Goal: Information Seeking & Learning: Learn about a topic

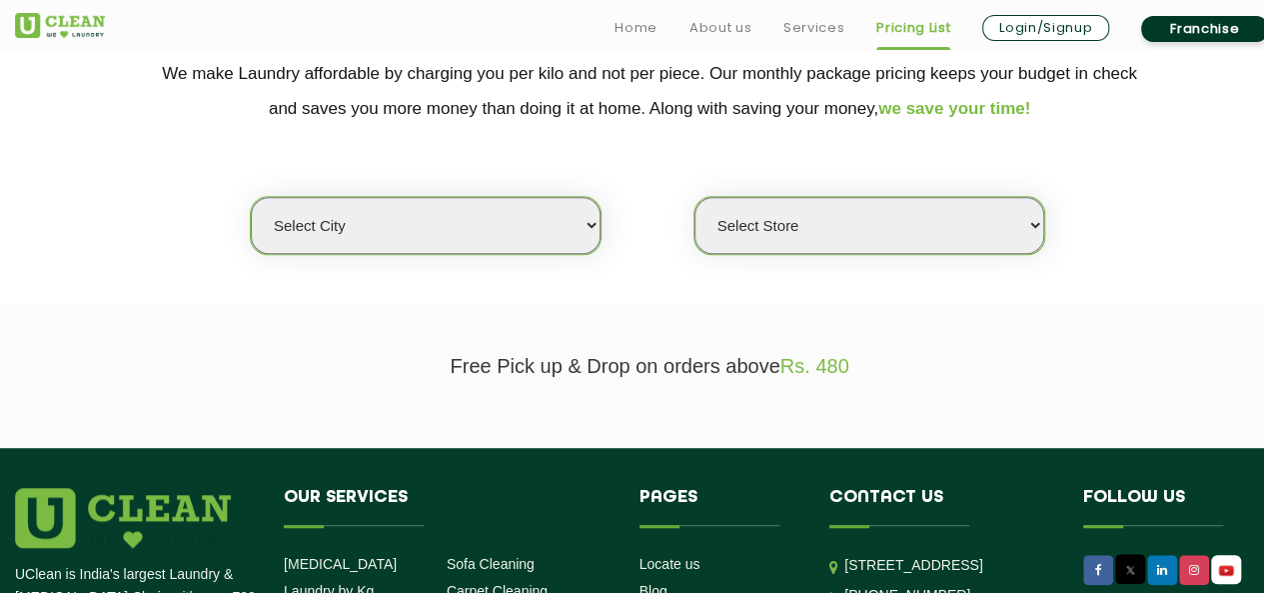
scroll to position [441, 0]
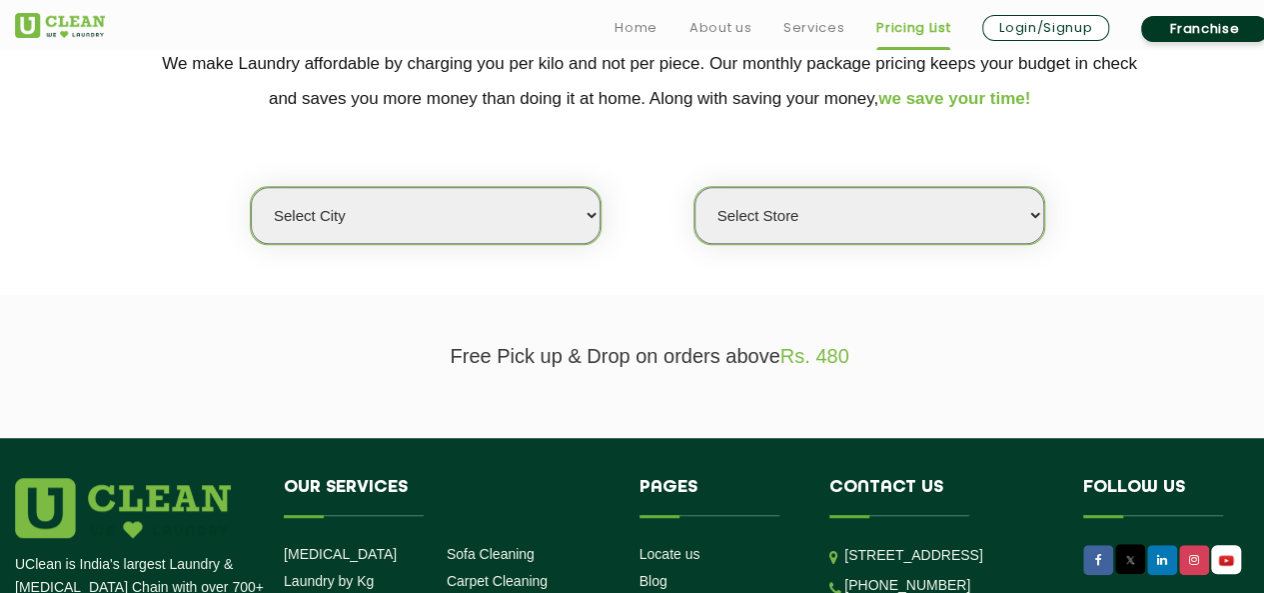
click at [568, 226] on select "Select city [GEOGRAPHIC_DATA] [GEOGRAPHIC_DATA] [GEOGRAPHIC_DATA] [GEOGRAPHIC_D…" at bounding box center [426, 215] width 350 height 57
select select "2"
click at [251, 187] on select "Select city [GEOGRAPHIC_DATA] [GEOGRAPHIC_DATA] [GEOGRAPHIC_DATA] [GEOGRAPHIC_D…" at bounding box center [426, 215] width 350 height 57
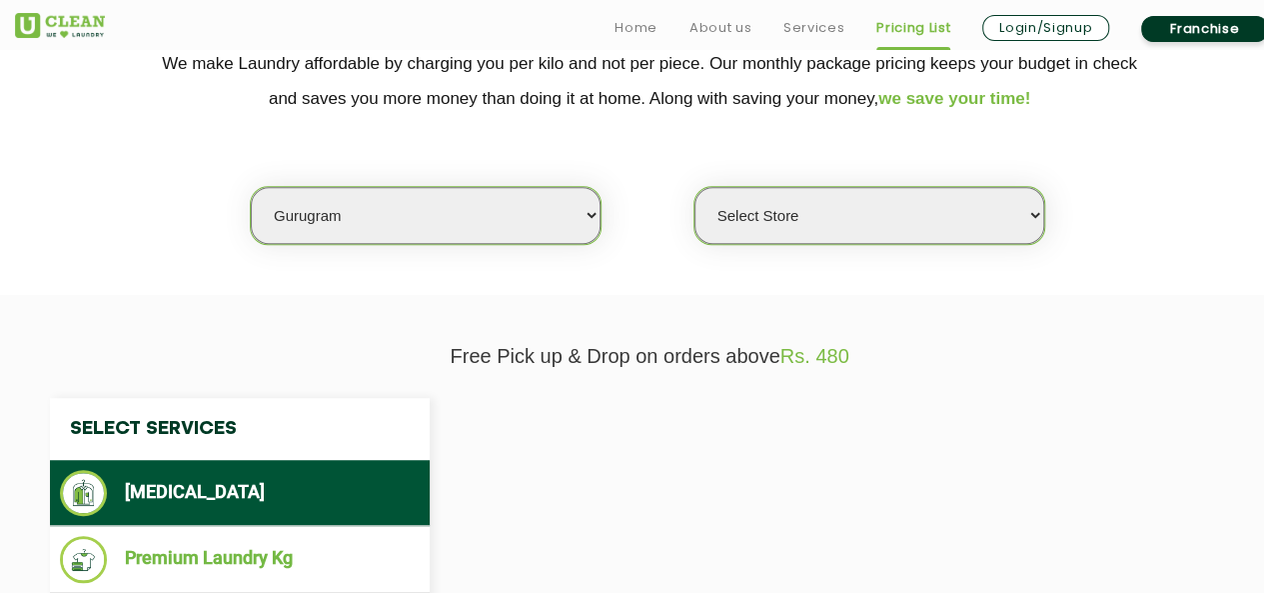
select select "0"
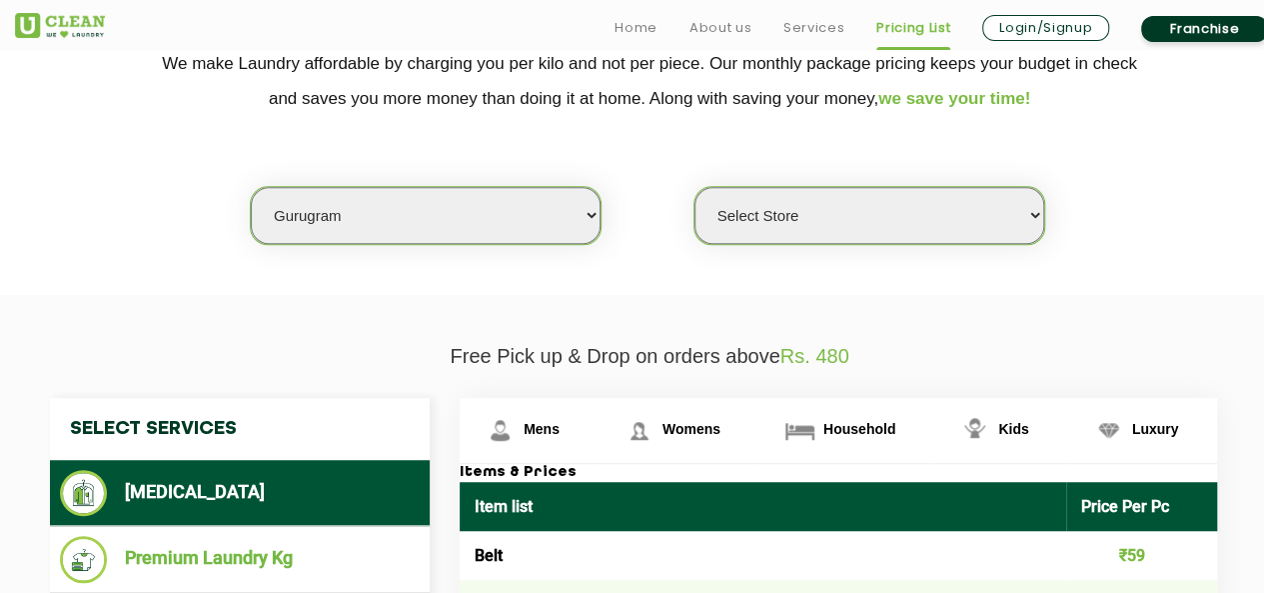
click at [877, 213] on select "Select Store [GEOGRAPHIC_DATA] Sector 66 [GEOGRAPHIC_DATA] Phase [GEOGRAPHIC_DA…" at bounding box center [869, 215] width 350 height 57
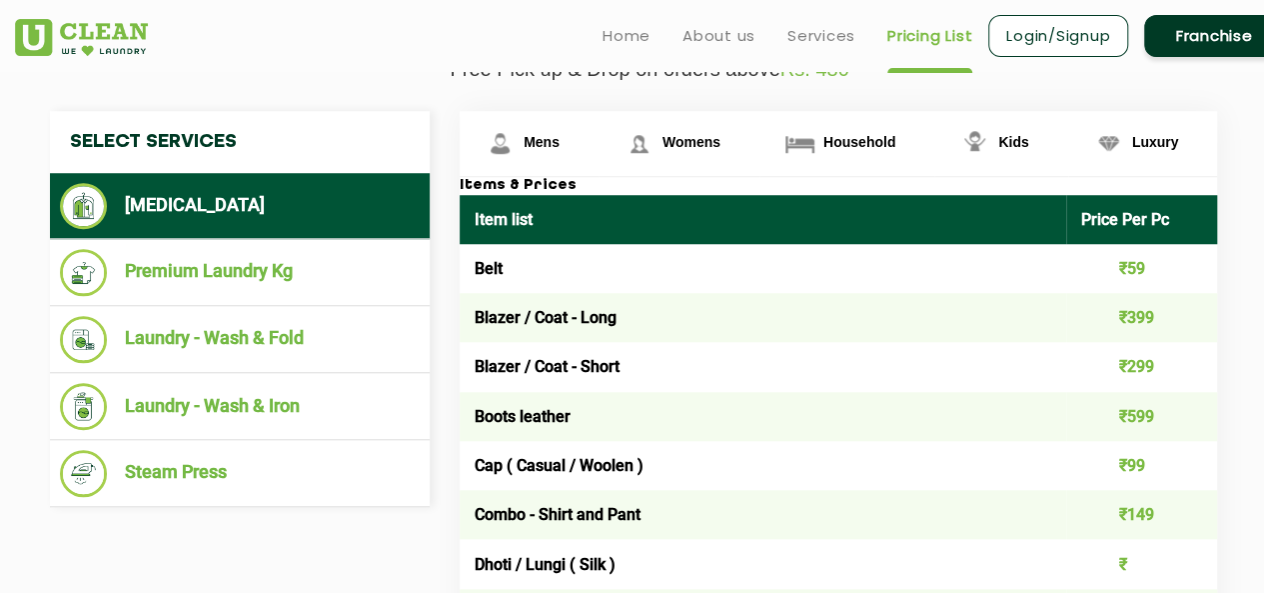
scroll to position [728, 0]
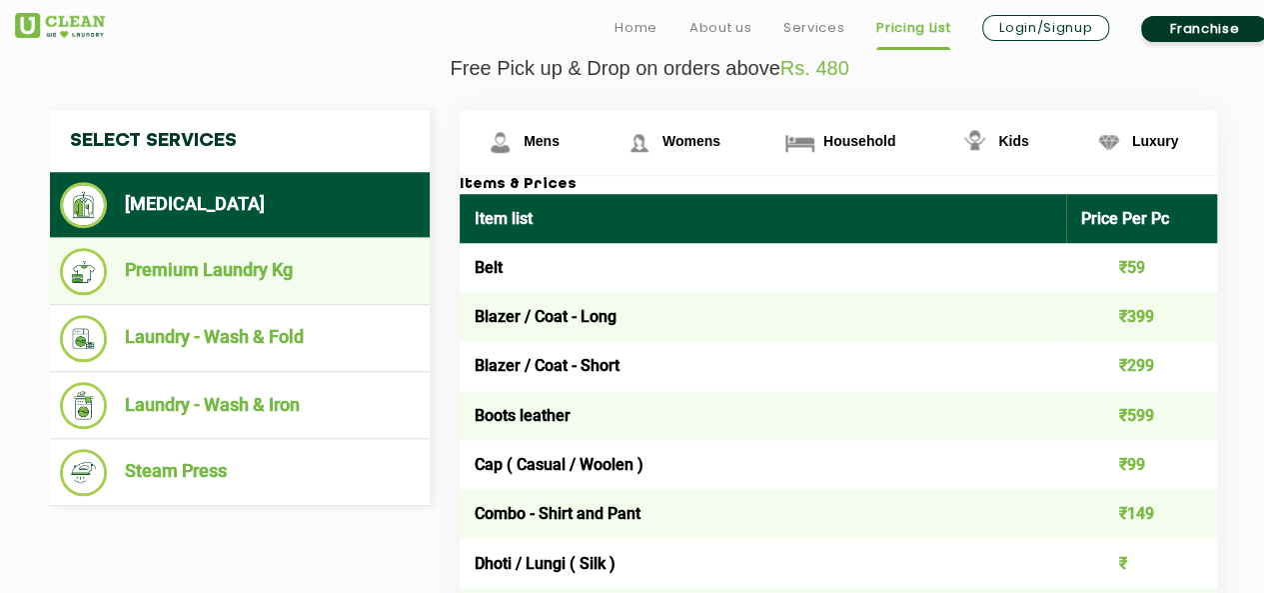
click at [293, 279] on li "Premium Laundry Kg" at bounding box center [240, 271] width 360 height 47
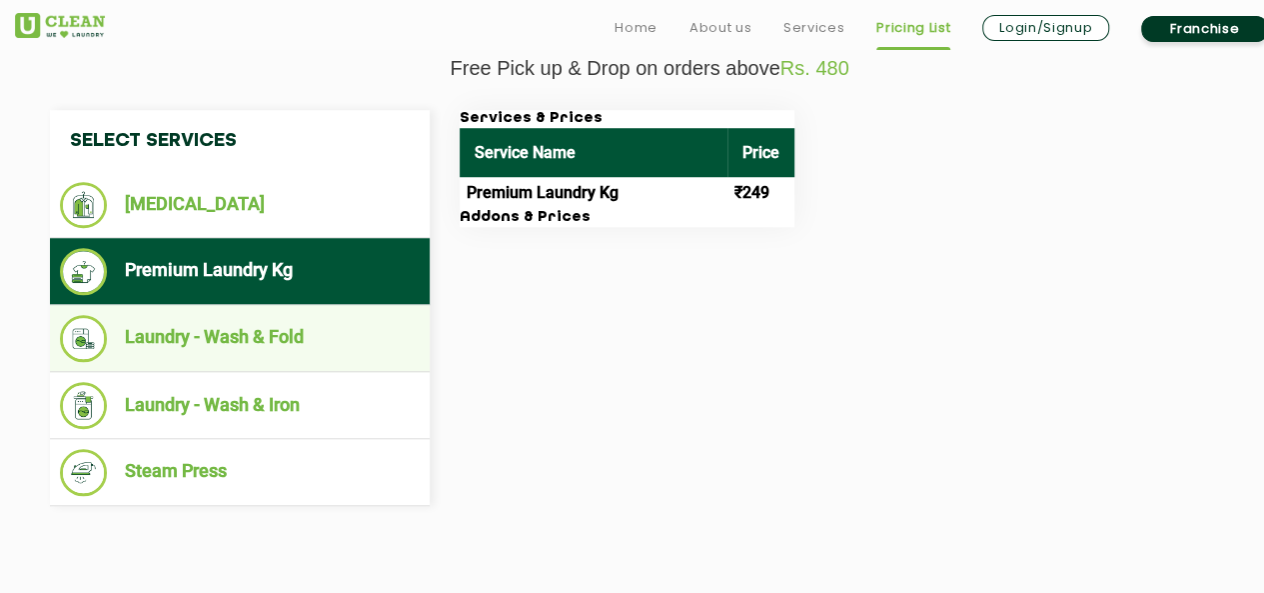
click at [304, 349] on li "Laundry - Wash & Fold" at bounding box center [240, 338] width 360 height 47
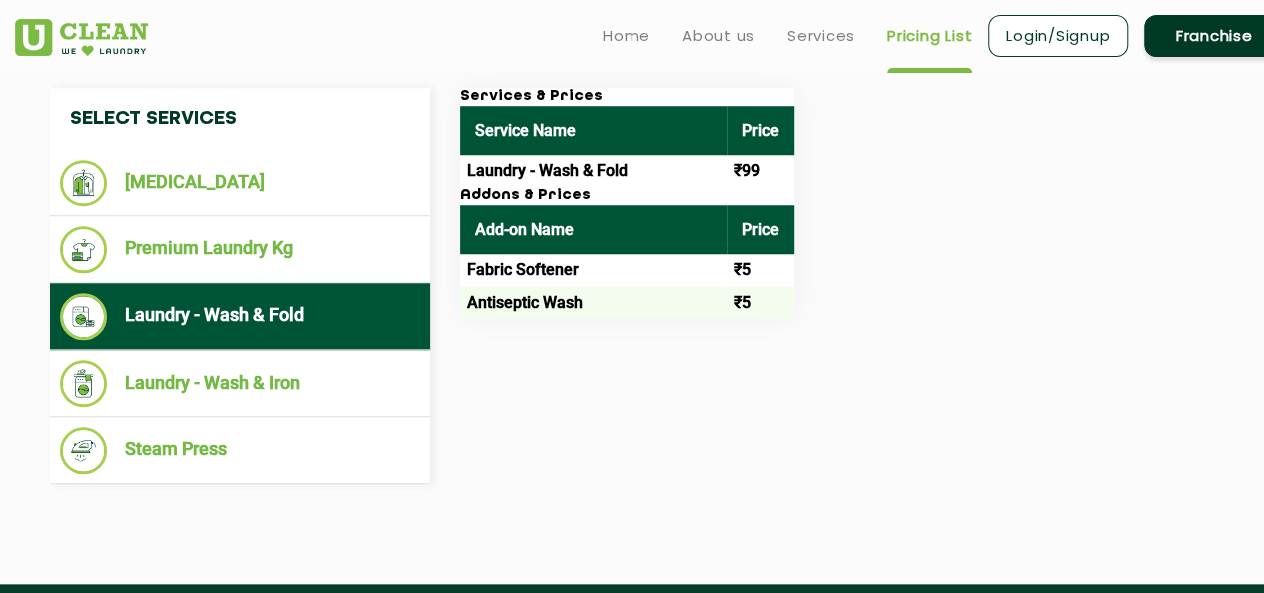
scroll to position [751, 0]
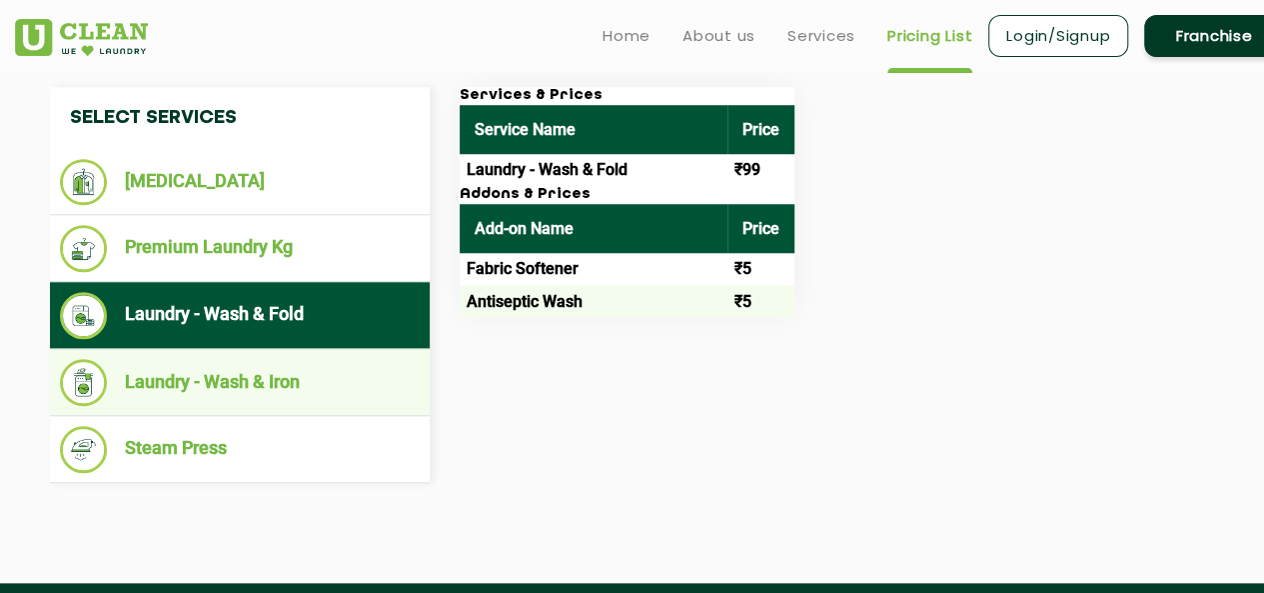
click at [274, 373] on li "Laundry - Wash & Iron" at bounding box center [240, 382] width 360 height 47
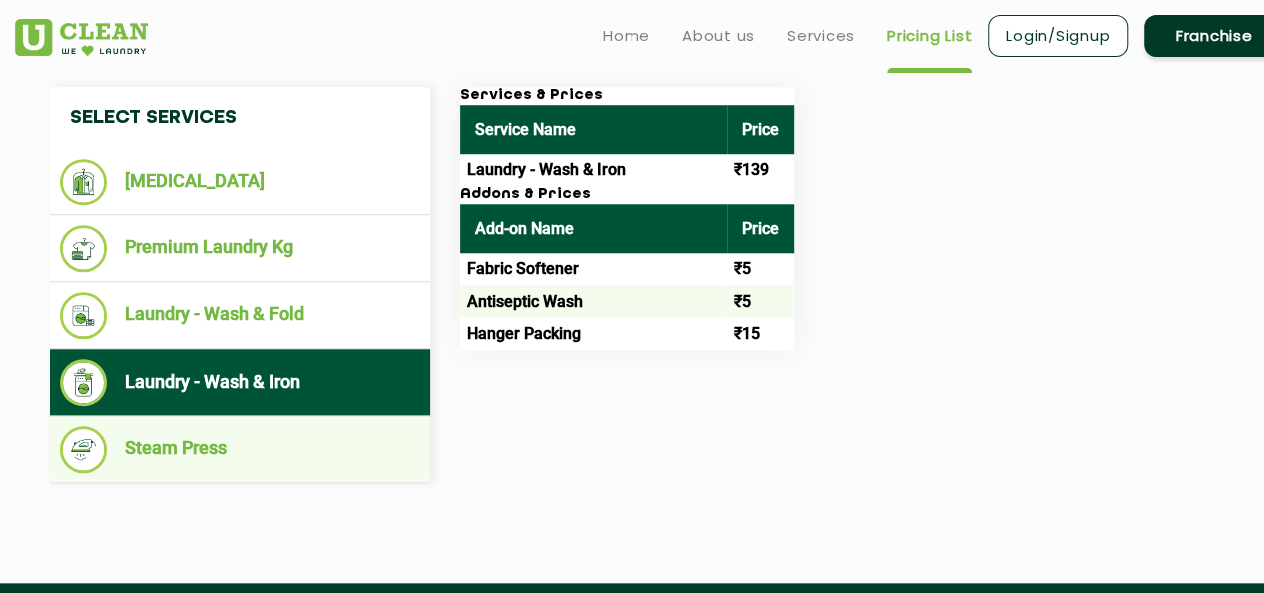
click at [219, 447] on li "Steam Press" at bounding box center [240, 449] width 360 height 47
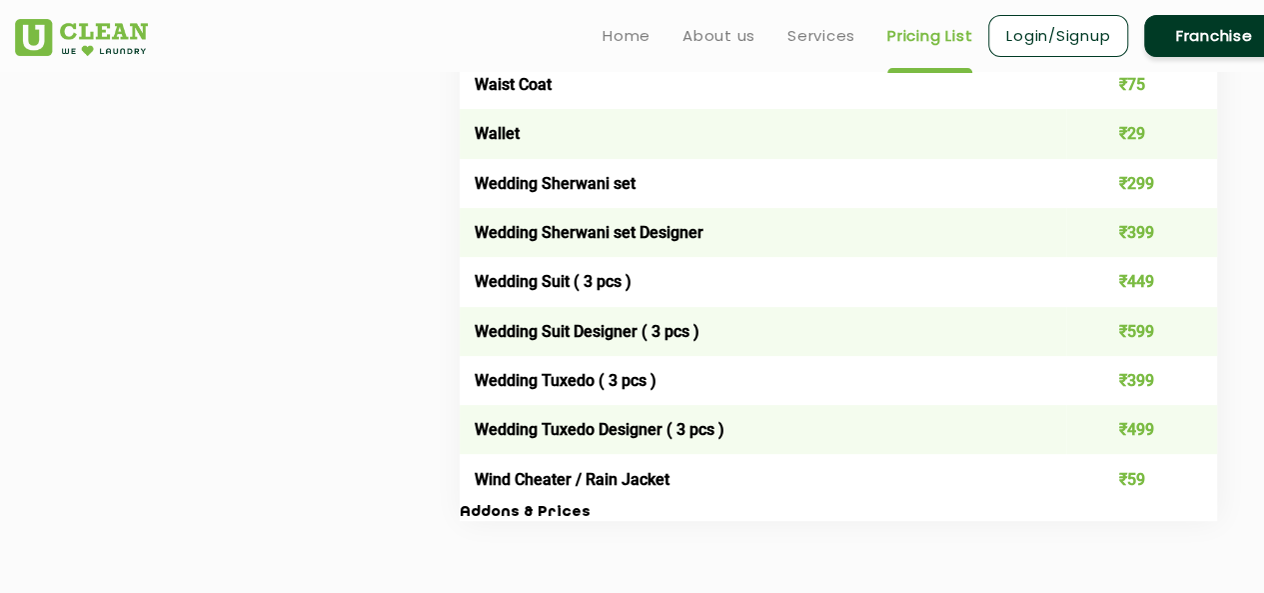
scroll to position [3888, 0]
